Goal: Task Accomplishment & Management: Use online tool/utility

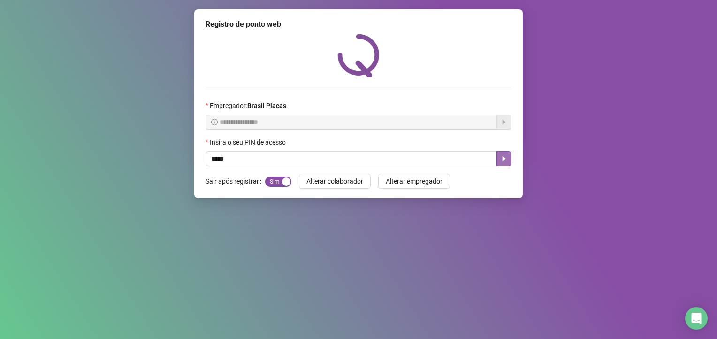
click at [503, 154] on button "button" at bounding box center [504, 158] width 15 height 15
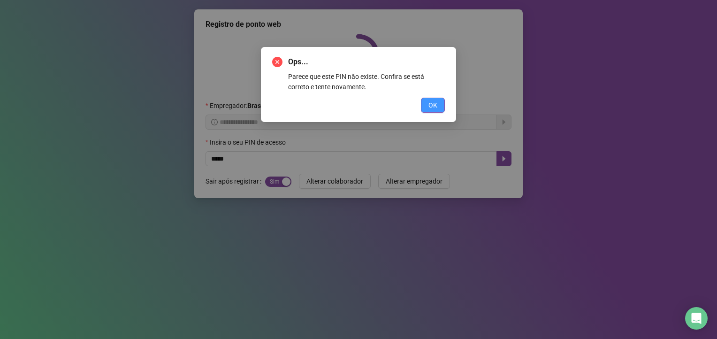
click at [429, 100] on span "OK" at bounding box center [433, 105] width 9 height 10
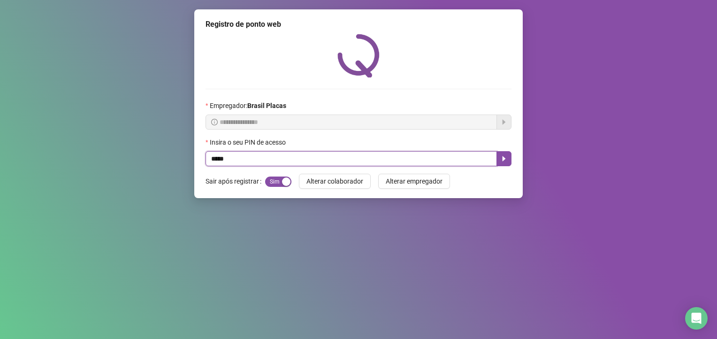
click at [383, 152] on input "*****" at bounding box center [351, 158] width 291 height 15
type input "*****"
click at [501, 158] on icon "caret-right" at bounding box center [504, 159] width 8 height 8
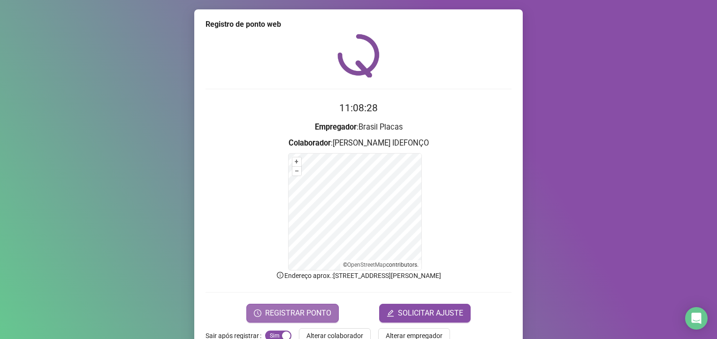
click at [302, 306] on button "REGISTRAR PONTO" at bounding box center [292, 313] width 92 height 19
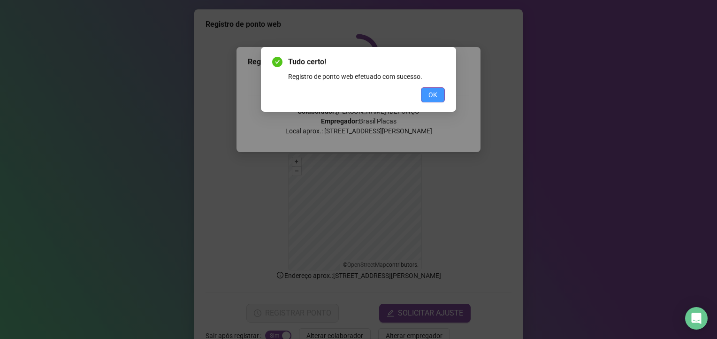
click at [440, 92] on button "OK" at bounding box center [433, 94] width 24 height 15
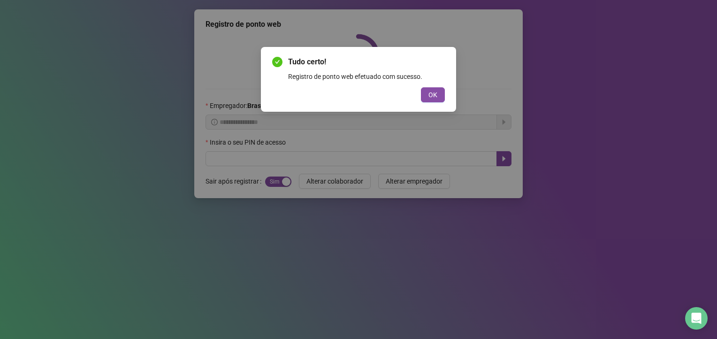
click at [429, 92] on div "Tudo certo! Registro de ponto web efetuado com sucesso. OK" at bounding box center [358, 169] width 717 height 339
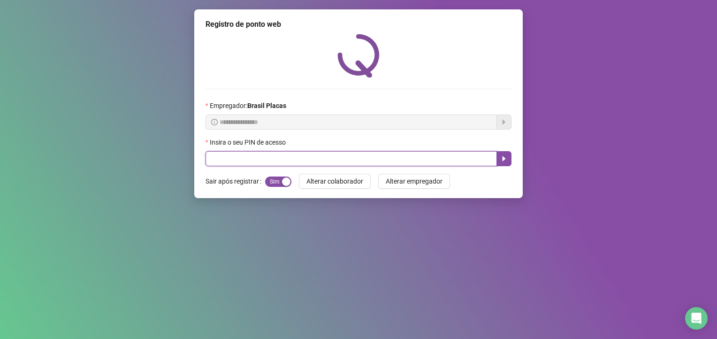
click at [259, 153] on input "text" at bounding box center [351, 158] width 291 height 15
type input "*****"
click at [504, 152] on button "button" at bounding box center [504, 158] width 15 height 15
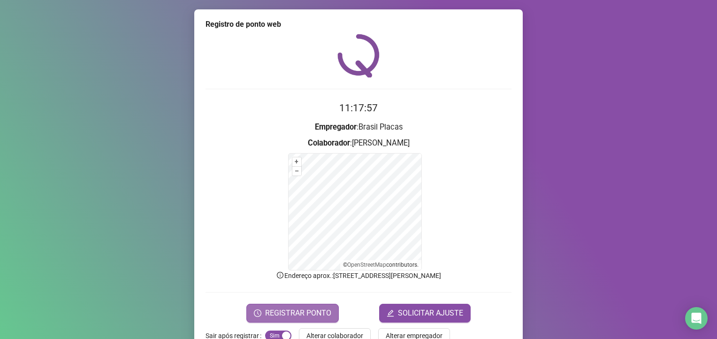
click at [288, 305] on button "REGISTRAR PONTO" at bounding box center [292, 313] width 92 height 19
click at [287, 302] on div "Registro de ponto web Registrando ponto web, aguarde... Colaborador : [PERSON_N…" at bounding box center [358, 169] width 717 height 339
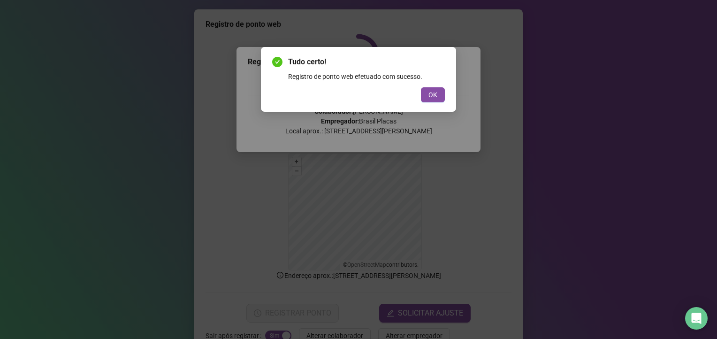
click at [434, 127] on div "Tudo certo! Registro de ponto web efetuado com sucesso. OK" at bounding box center [358, 169] width 717 height 339
click at [436, 96] on span "OK" at bounding box center [433, 95] width 9 height 10
click at [436, 91] on span "OK" at bounding box center [433, 95] width 9 height 10
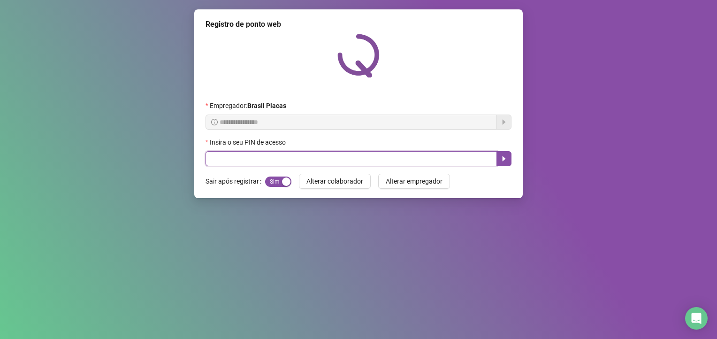
click at [242, 156] on input "text" at bounding box center [351, 158] width 291 height 15
type input "*****"
click at [504, 159] on icon "caret-right" at bounding box center [504, 158] width 3 height 5
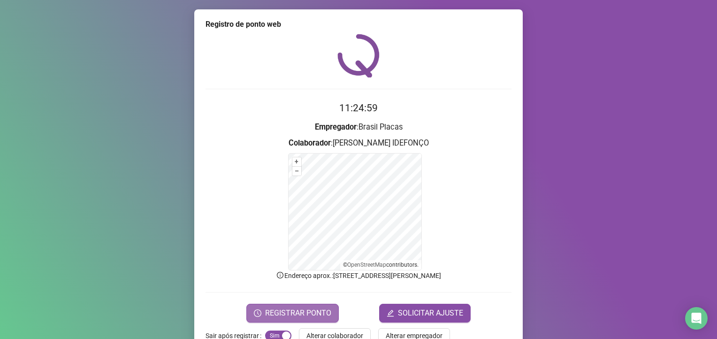
click at [283, 313] on span "REGISTRAR PONTO" at bounding box center [298, 312] width 66 height 11
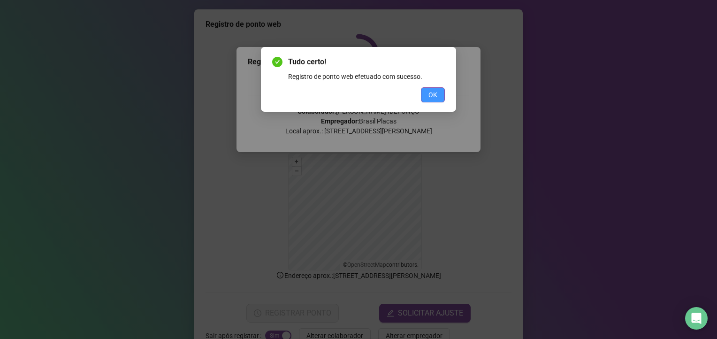
click at [425, 91] on button "OK" at bounding box center [433, 94] width 24 height 15
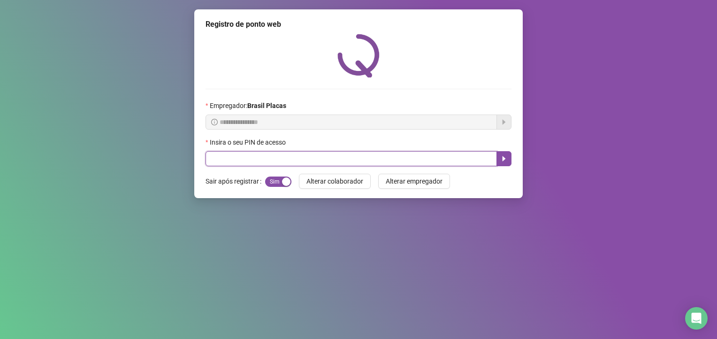
click at [223, 154] on input "text" at bounding box center [351, 158] width 291 height 15
click at [218, 157] on input "text" at bounding box center [351, 158] width 291 height 15
type input "*****"
click at [505, 162] on icon "caret-right" at bounding box center [504, 159] width 8 height 8
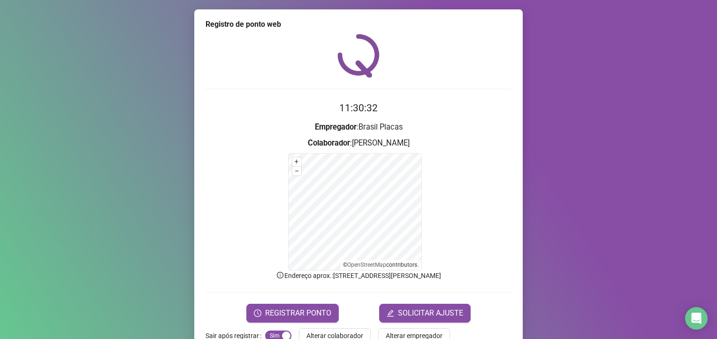
scroll to position [24, 0]
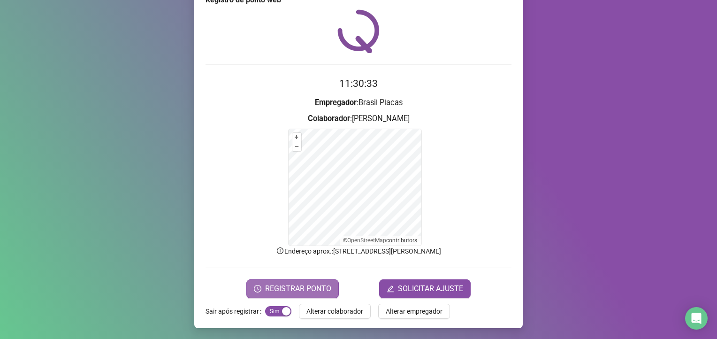
click at [265, 279] on button "REGISTRAR PONTO" at bounding box center [292, 288] width 92 height 19
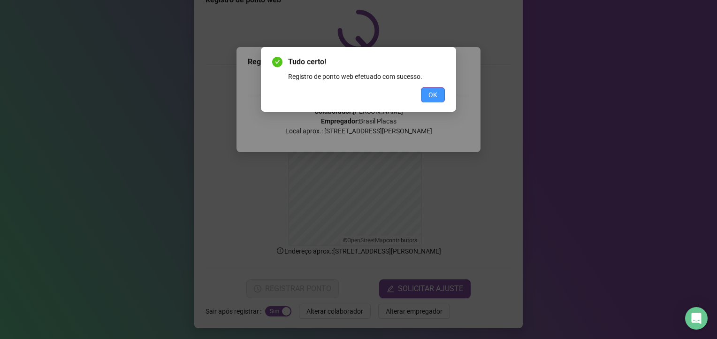
click at [441, 94] on button "OK" at bounding box center [433, 94] width 24 height 15
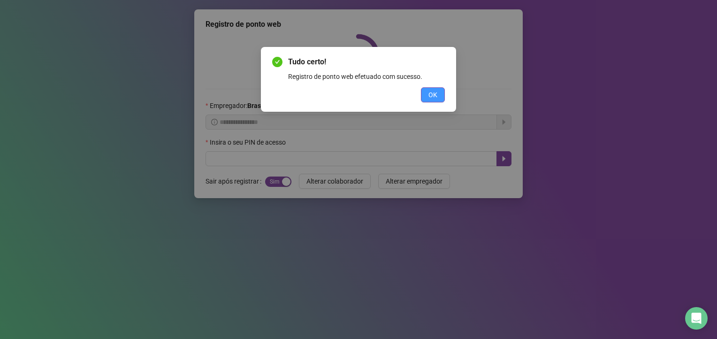
click at [433, 92] on span "OK" at bounding box center [433, 95] width 9 height 10
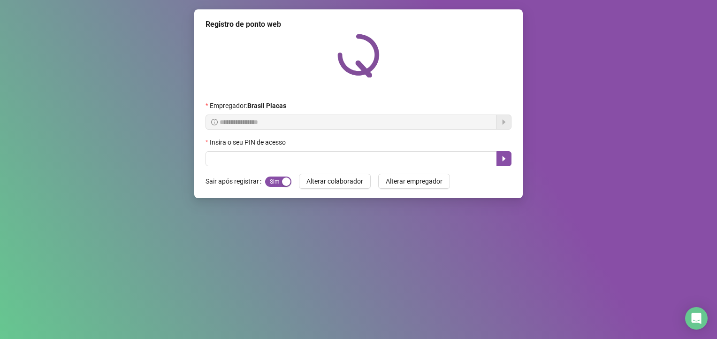
scroll to position [0, 0]
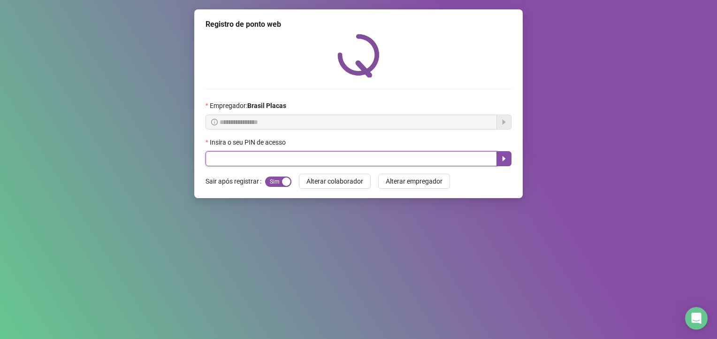
click at [255, 157] on input "text" at bounding box center [351, 158] width 291 height 15
type input "*****"
click at [505, 161] on icon "caret-right" at bounding box center [504, 159] width 8 height 8
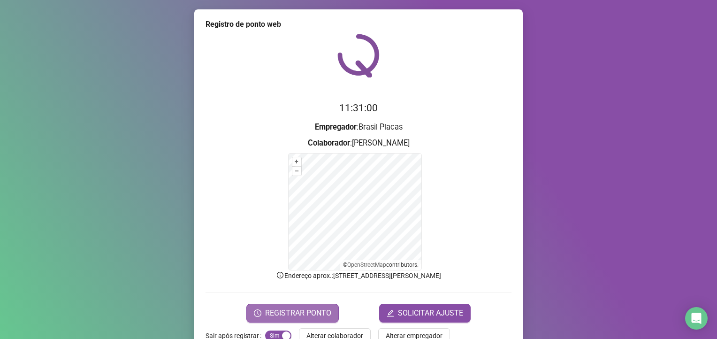
click at [272, 314] on span "REGISTRAR PONTO" at bounding box center [298, 312] width 66 height 11
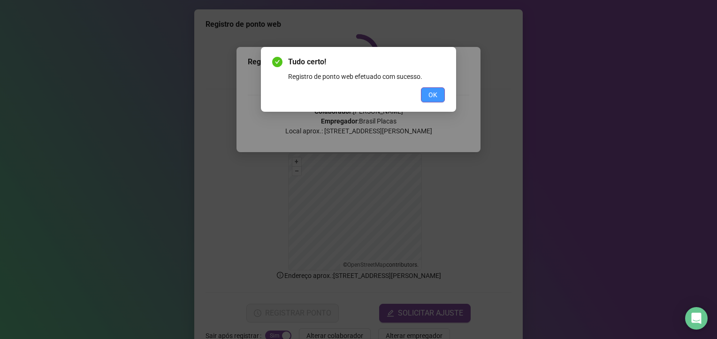
click at [437, 98] on span "OK" at bounding box center [433, 95] width 9 height 10
